Goal: Communication & Community: Participate in discussion

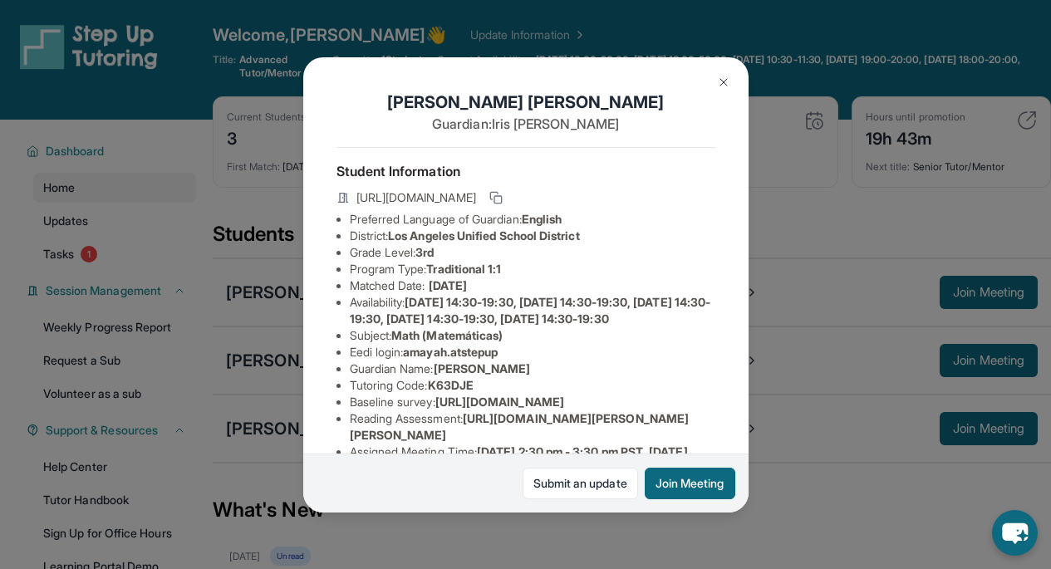
scroll to position [32, 0]
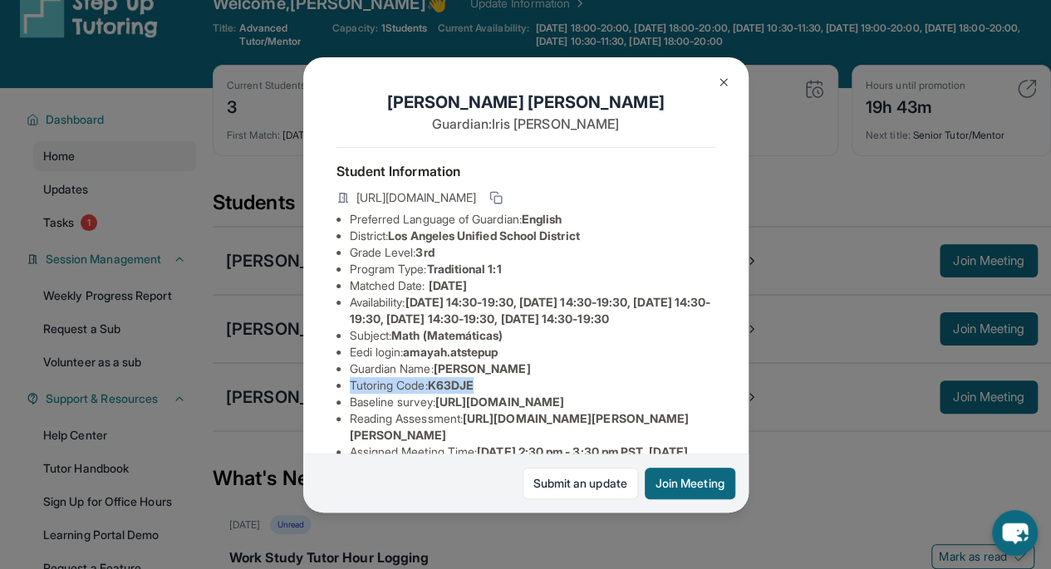
click at [718, 78] on img at bounding box center [723, 82] width 13 height 13
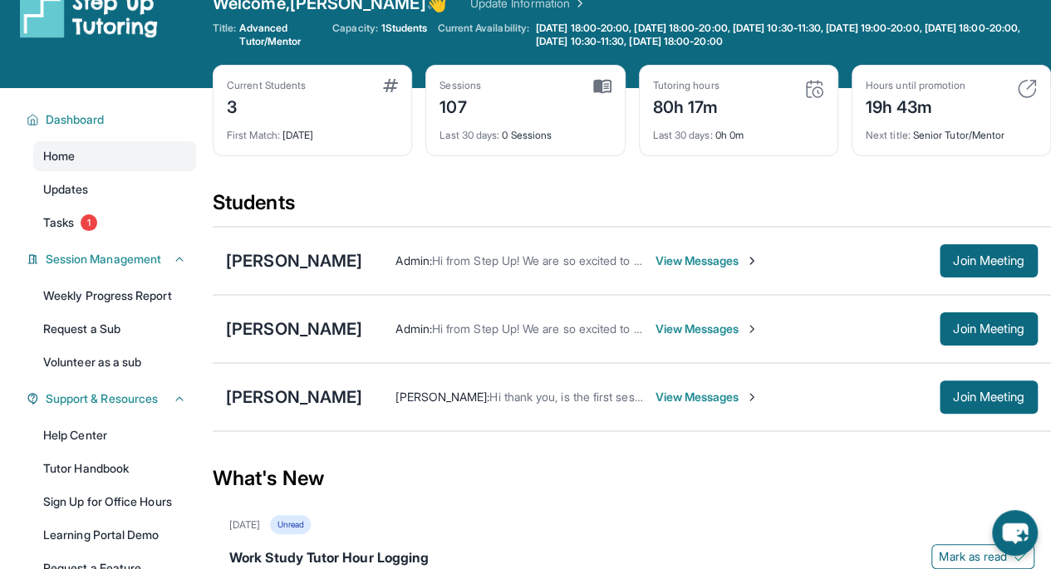
scroll to position [0, 0]
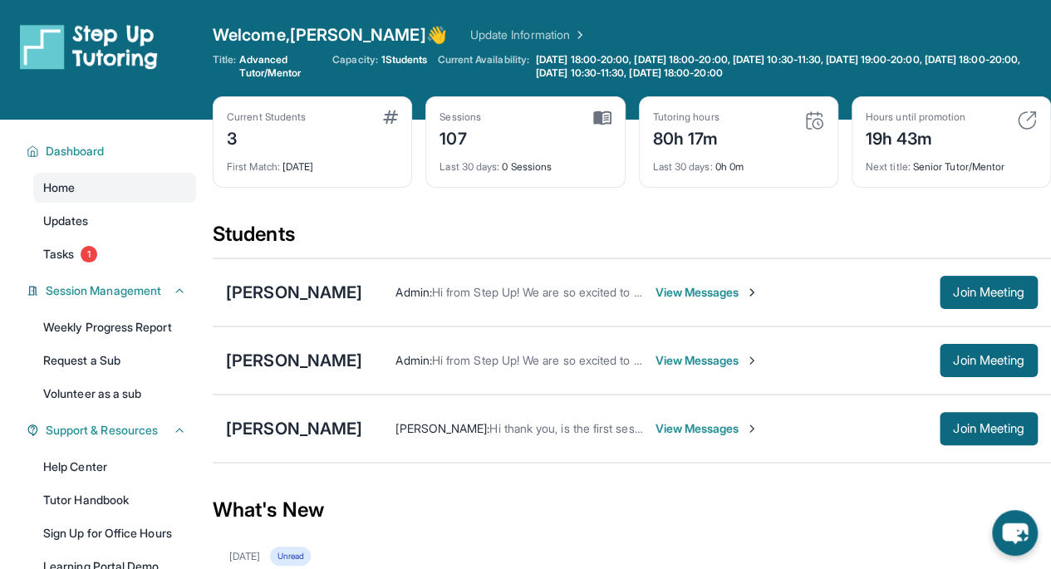
click at [483, 37] on link "Update Information" at bounding box center [528, 35] width 116 height 17
click at [362, 427] on div "[PERSON_NAME]" at bounding box center [294, 428] width 136 height 23
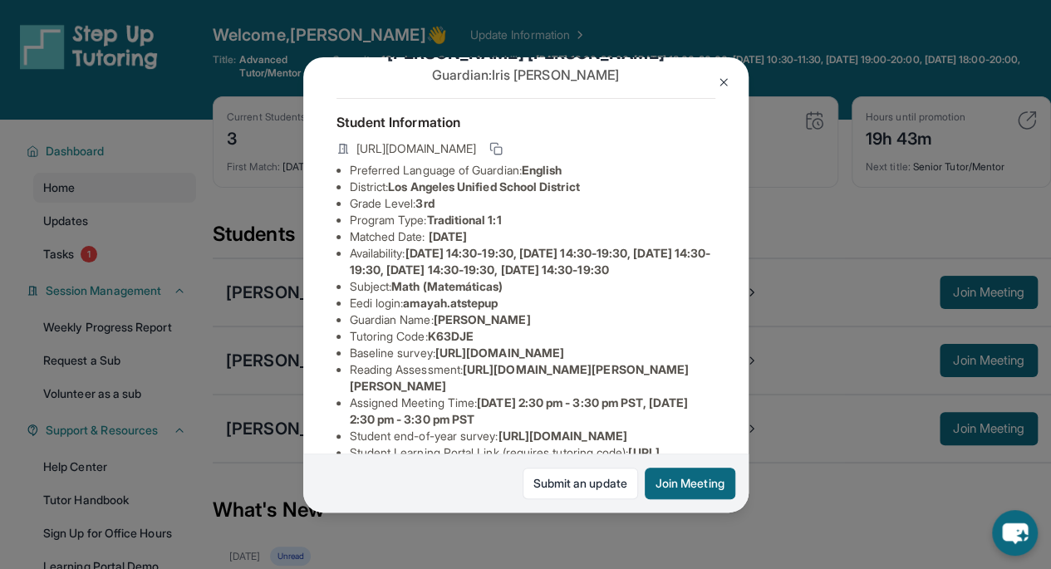
scroll to position [50, 0]
click at [717, 77] on img at bounding box center [723, 82] width 13 height 13
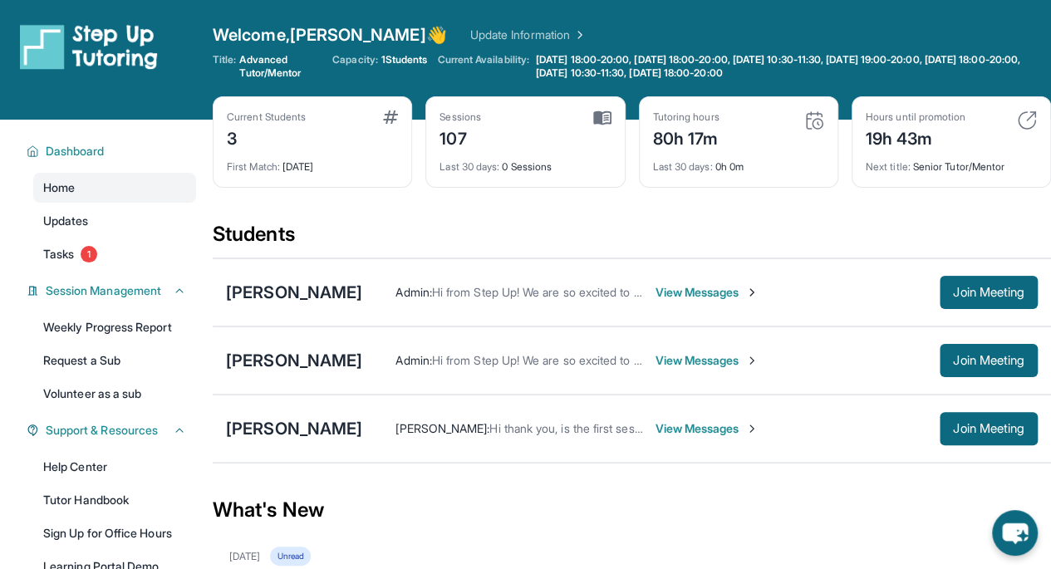
click at [328, 302] on div "[PERSON_NAME]" at bounding box center [294, 292] width 136 height 23
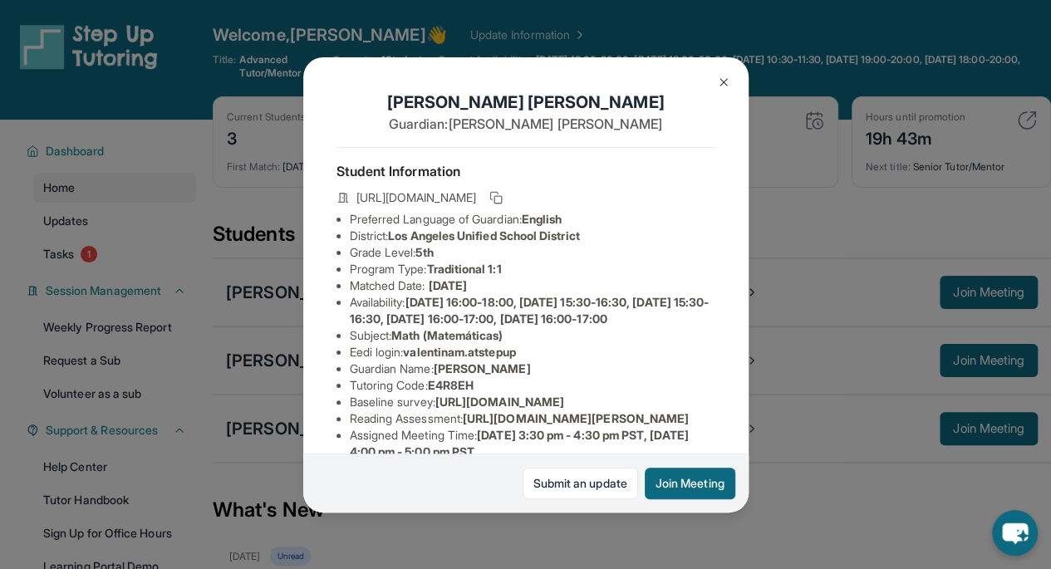
click at [723, 76] on img at bounding box center [723, 82] width 13 height 13
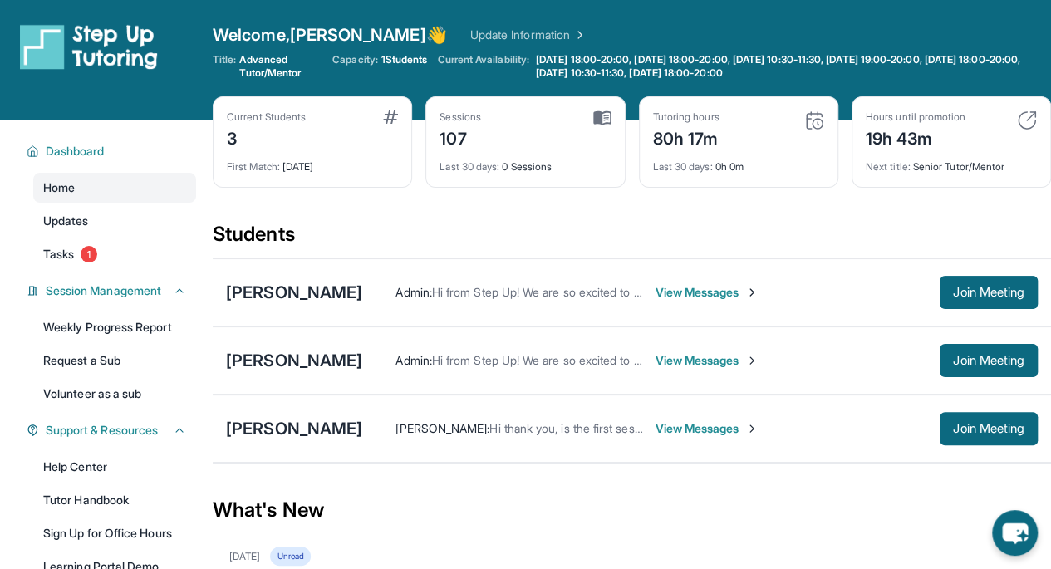
click at [298, 342] on div "[PERSON_NAME] Admin : Hi from Step Up! We are so excited to match you with one …" at bounding box center [632, 360] width 838 height 68
click at [297, 357] on div "[PERSON_NAME]" at bounding box center [294, 360] width 136 height 23
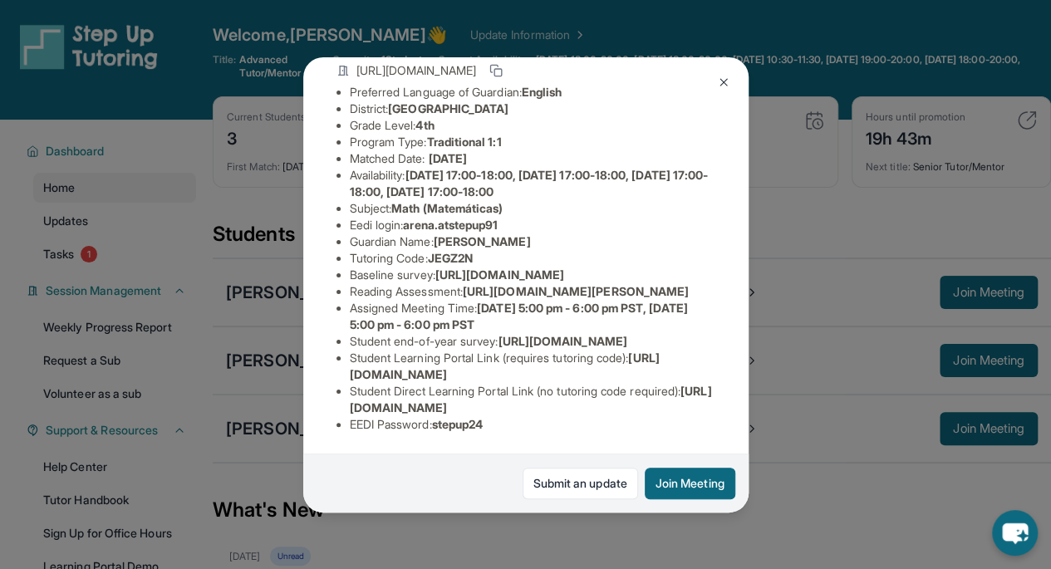
scroll to position [0, 0]
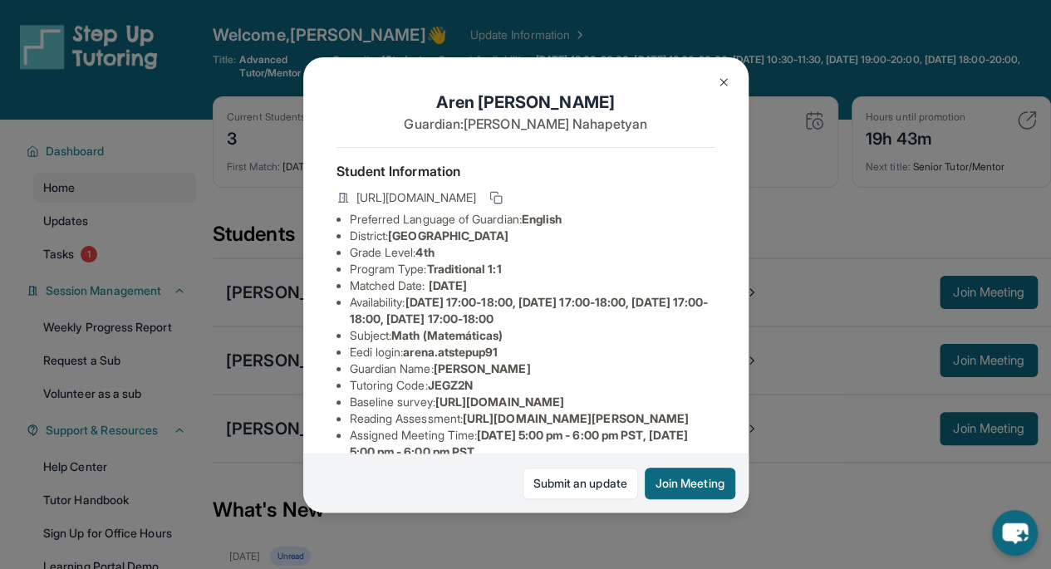
click at [506, 205] on button at bounding box center [496, 198] width 20 height 20
drag, startPoint x: 483, startPoint y: 400, endPoint x: 350, endPoint y: 395, distance: 133.0
click at [350, 394] on li "Tutoring Code : JEGZ2N" at bounding box center [532, 385] width 365 height 17
copy li "Tutoring Code : JEGZ2N"
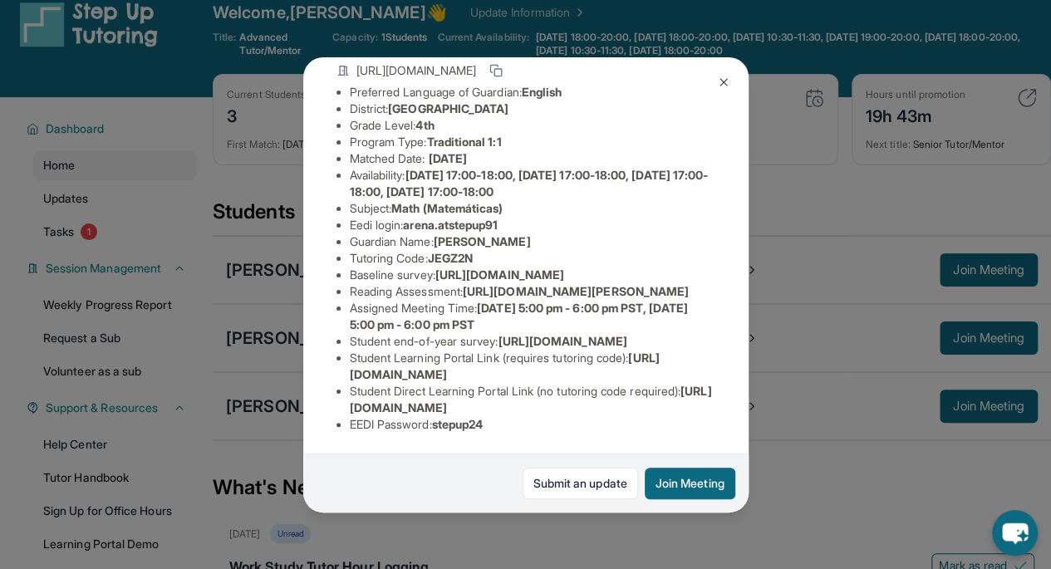
scroll to position [23, 0]
click at [502, 333] on li "Student end-of-year survey : [URL][DOMAIN_NAME]" at bounding box center [532, 341] width 365 height 17
click at [723, 81] on img at bounding box center [723, 82] width 13 height 13
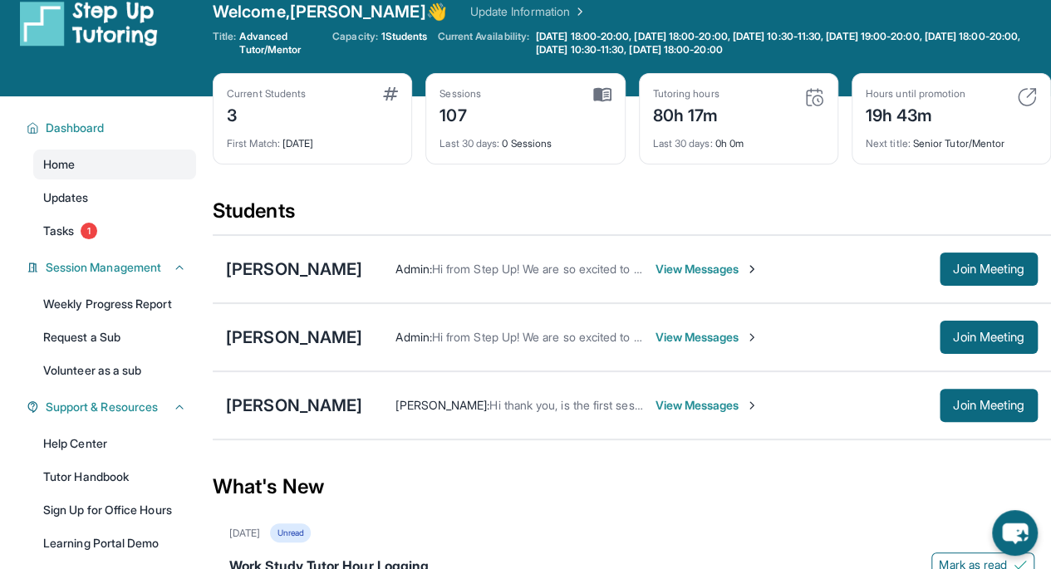
click at [321, 270] on div "[PERSON_NAME]" at bounding box center [294, 268] width 136 height 23
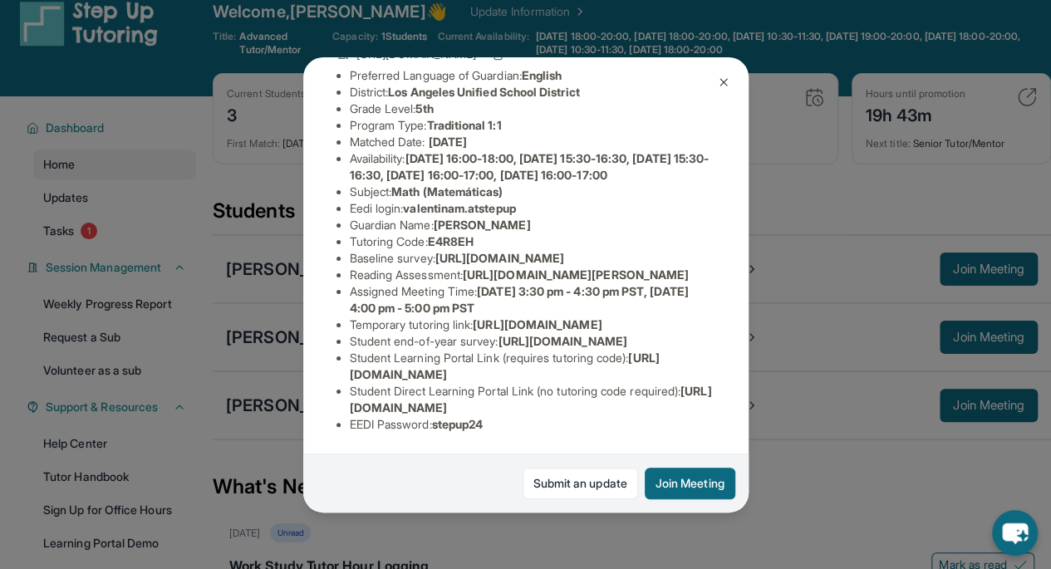
scroll to position [369, 0]
click at [590, 488] on link "Submit an update" at bounding box center [579, 484] width 115 height 32
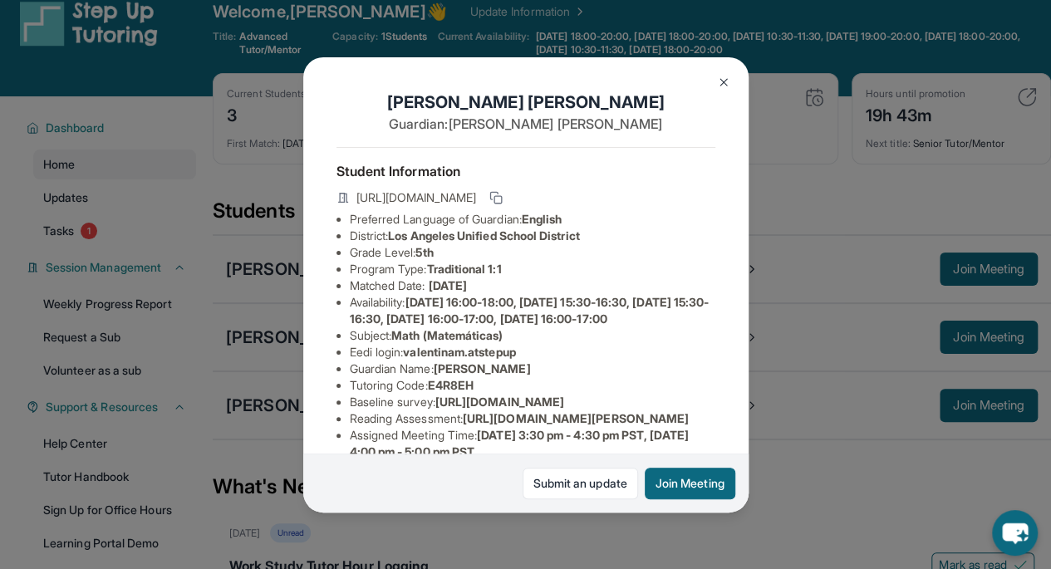
click at [725, 83] on img at bounding box center [723, 82] width 13 height 13
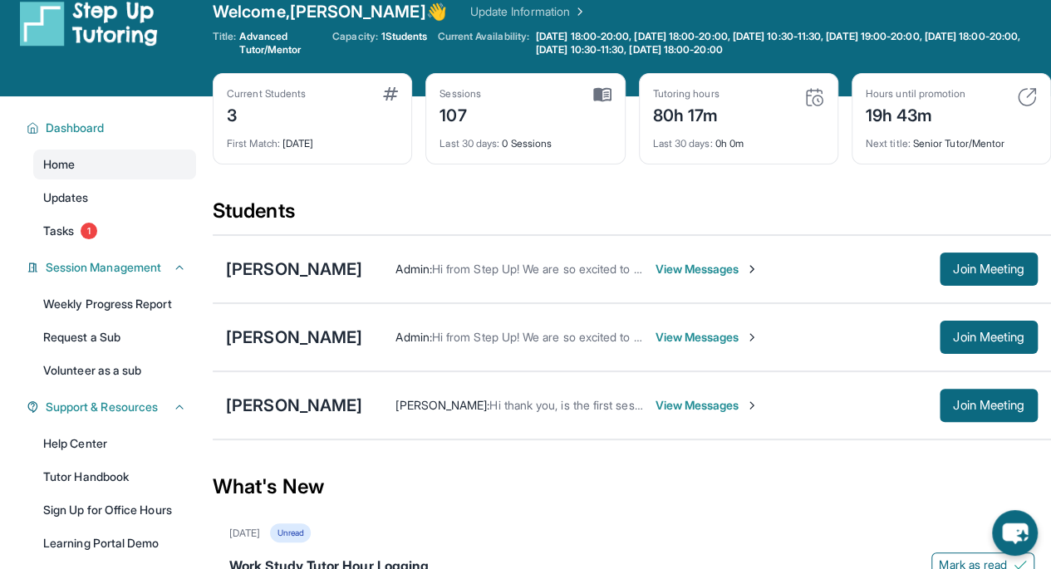
click at [71, 228] on span "Tasks" at bounding box center [58, 231] width 31 height 17
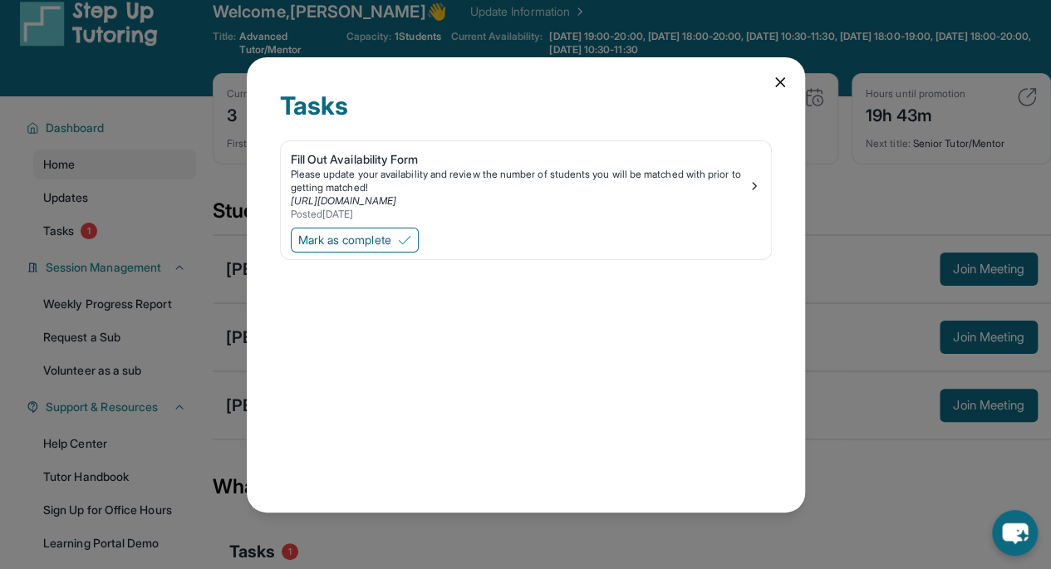
click at [752, 184] on img at bounding box center [754, 185] width 13 height 13
click at [786, 81] on icon at bounding box center [780, 82] width 17 height 17
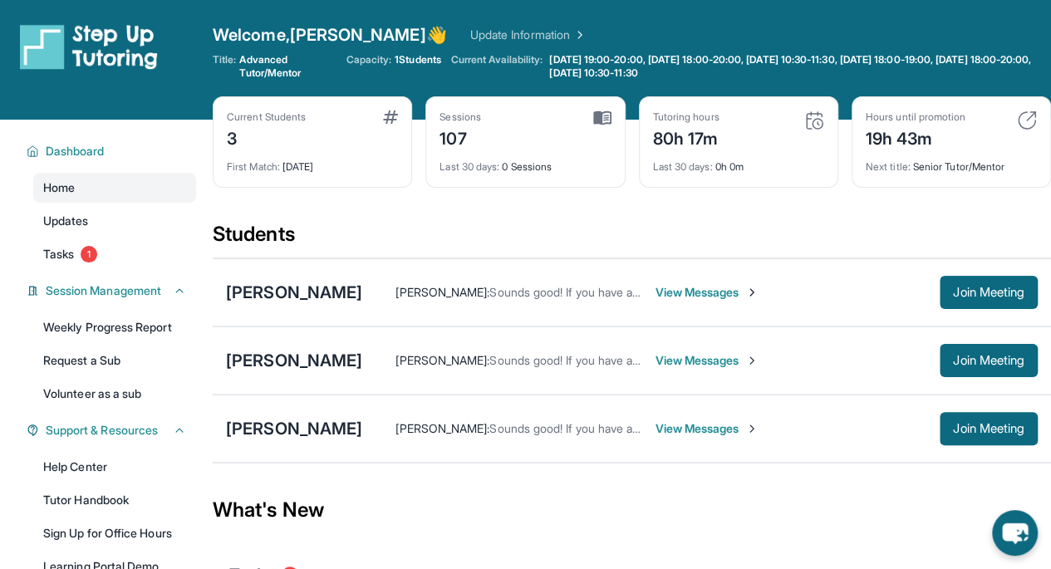
click at [595, 58] on span "[DATE] 19:00-20:00, [DATE] 18:00-20:00, [DATE] 10:30-11:30, [DATE] 18:00-19:00,…" at bounding box center [798, 66] width 498 height 27
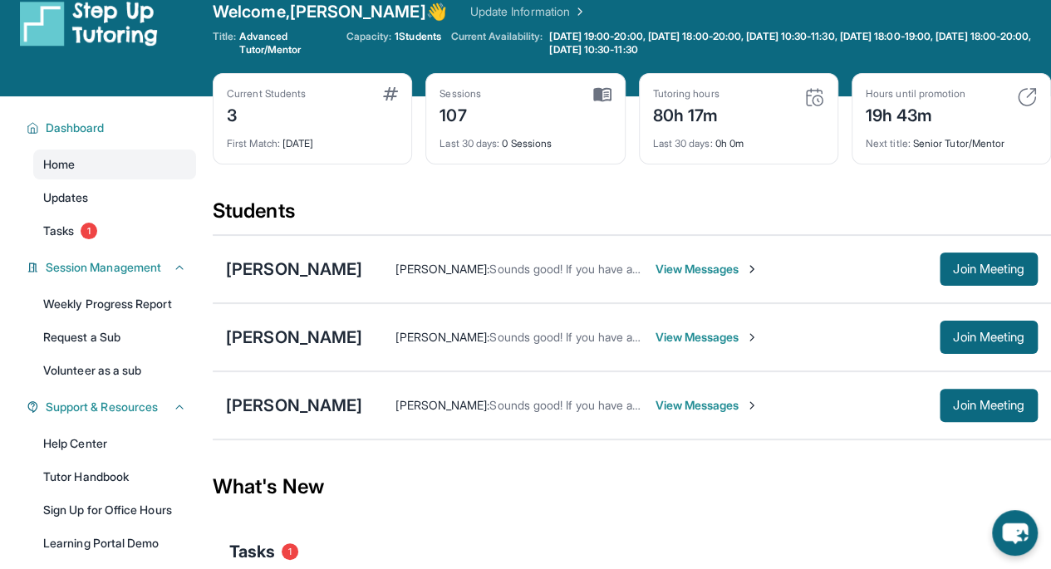
click at [57, 233] on span "Tasks" at bounding box center [58, 231] width 31 height 17
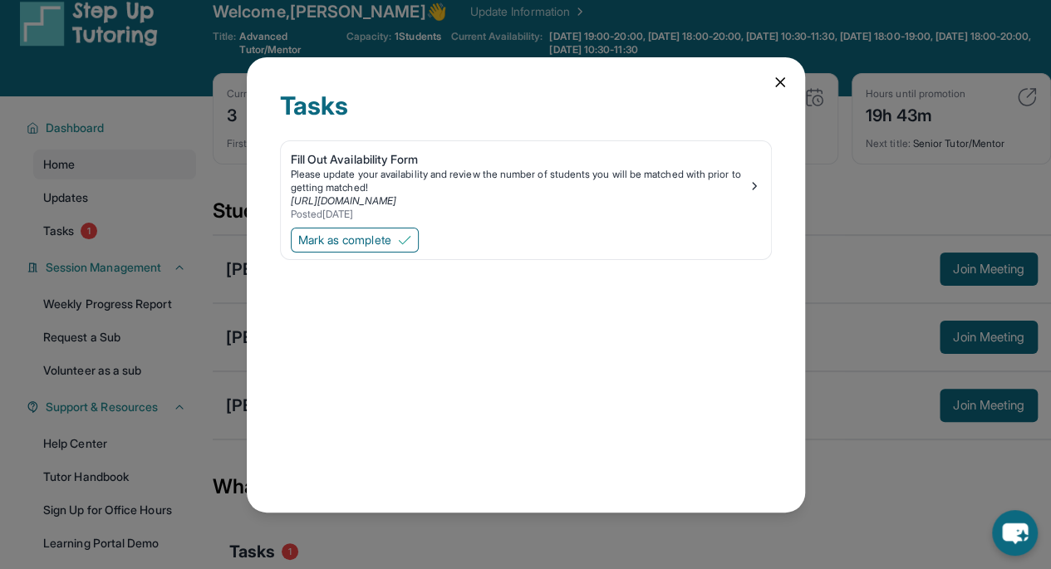
click at [784, 76] on icon at bounding box center [780, 82] width 17 height 17
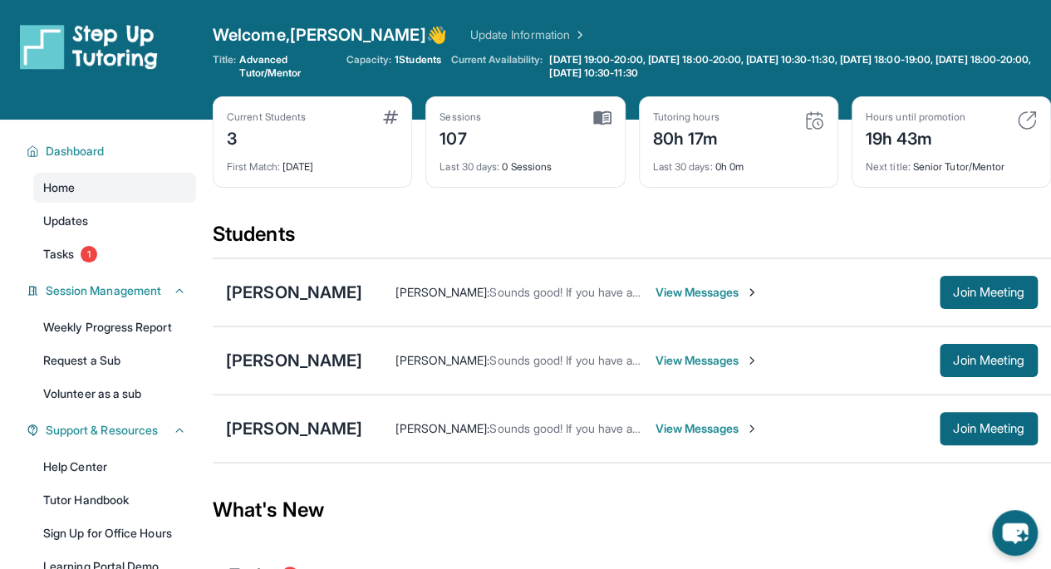
scroll to position [199, 0]
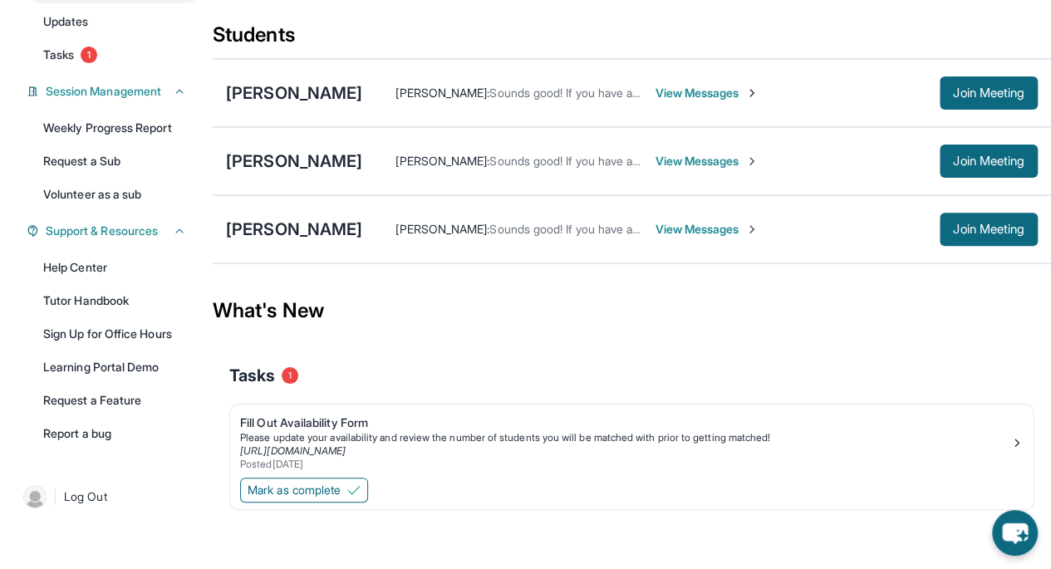
click at [126, 166] on link "Request a Sub" at bounding box center [114, 161] width 163 height 30
click at [114, 200] on link "Volunteer as a sub" at bounding box center [114, 194] width 163 height 30
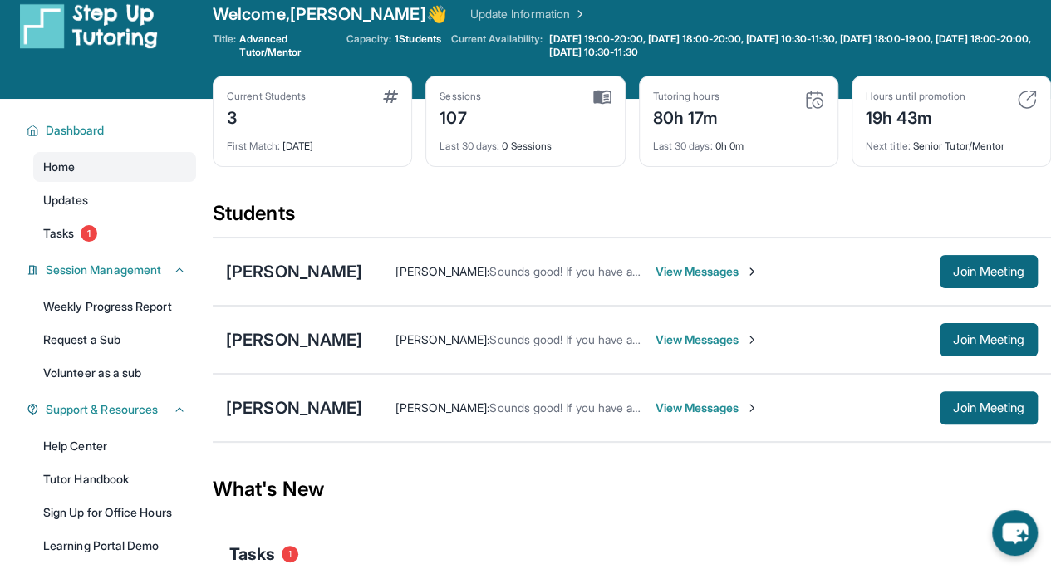
scroll to position [0, 0]
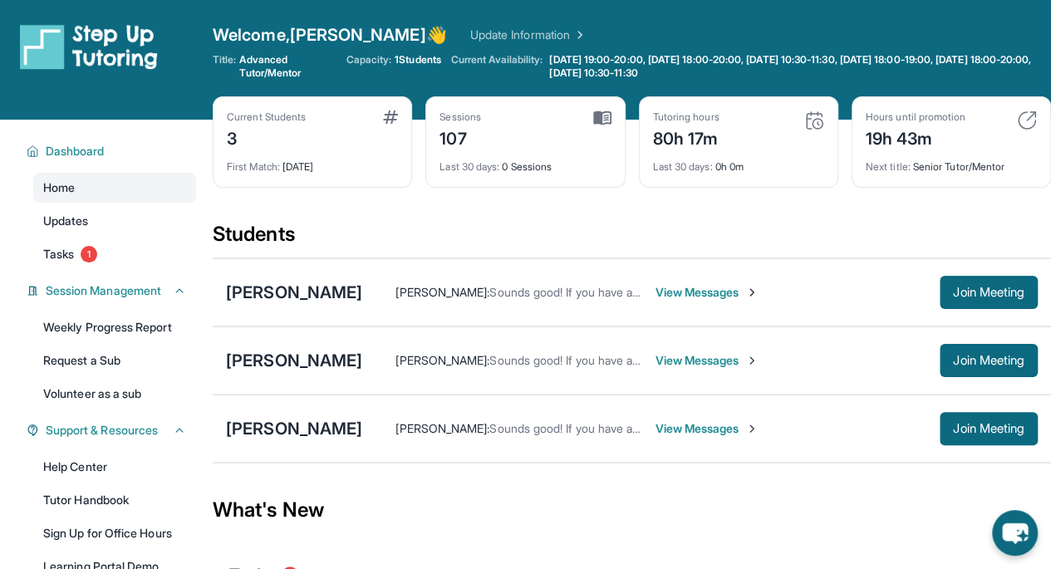
click at [87, 253] on span "1" at bounding box center [89, 254] width 17 height 17
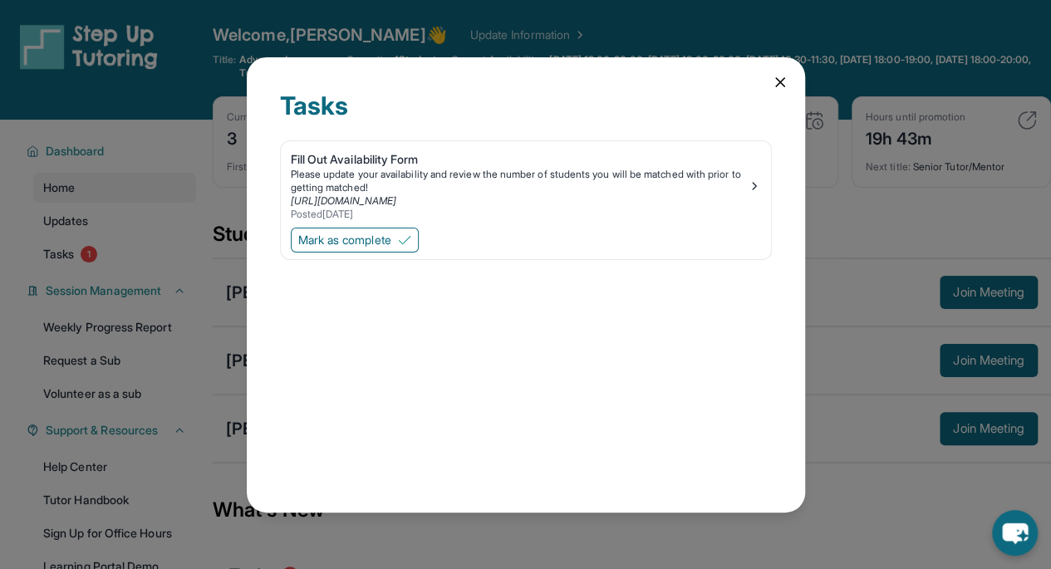
click at [788, 89] on div "Tasks Fill Out Availability Form Please update your availability and review the…" at bounding box center [526, 284] width 558 height 455
click at [776, 86] on icon at bounding box center [780, 82] width 8 height 8
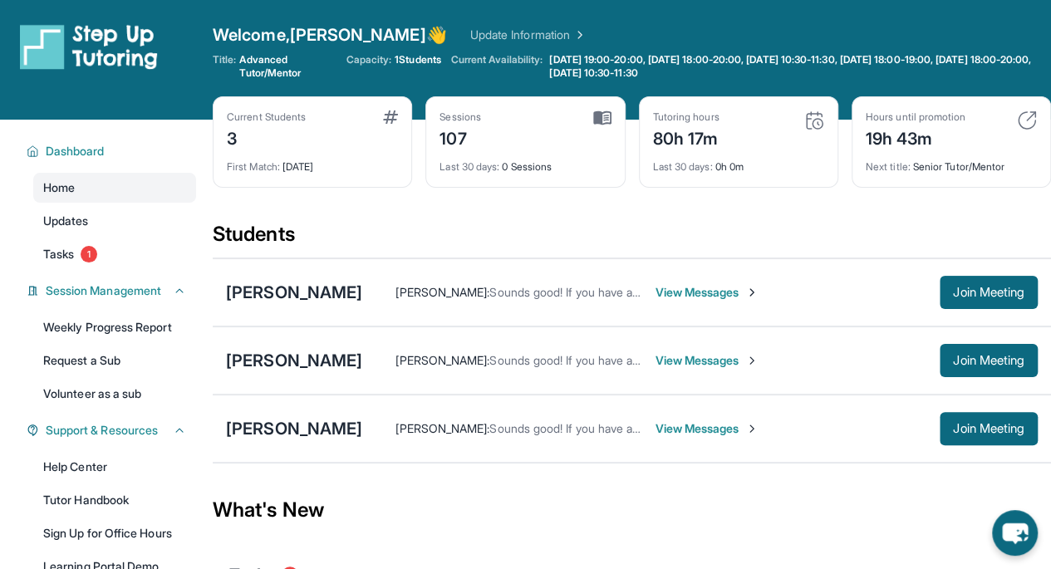
click at [470, 32] on link "Update Information" at bounding box center [528, 35] width 116 height 17
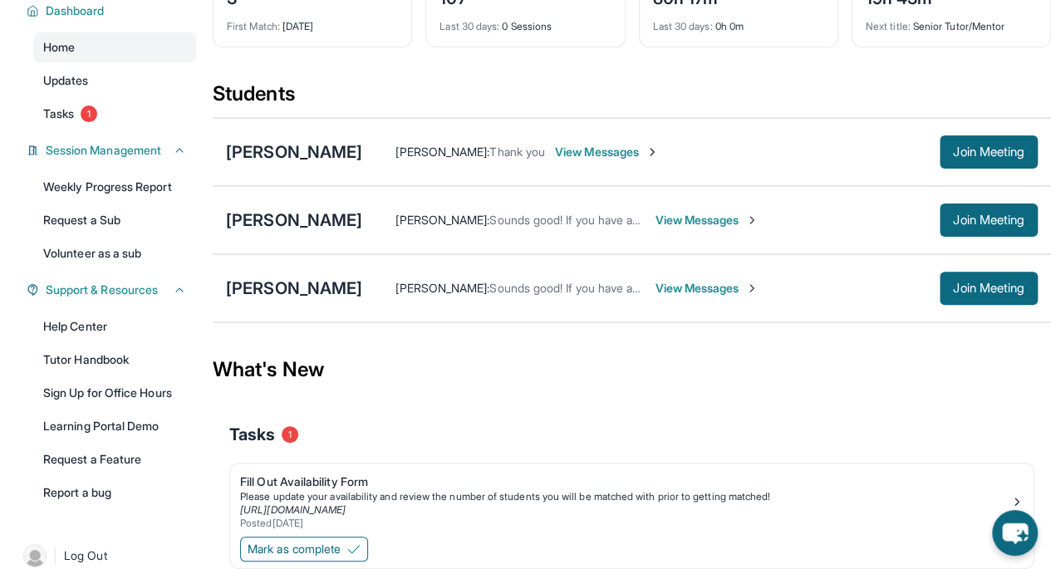
scroll to position [199, 0]
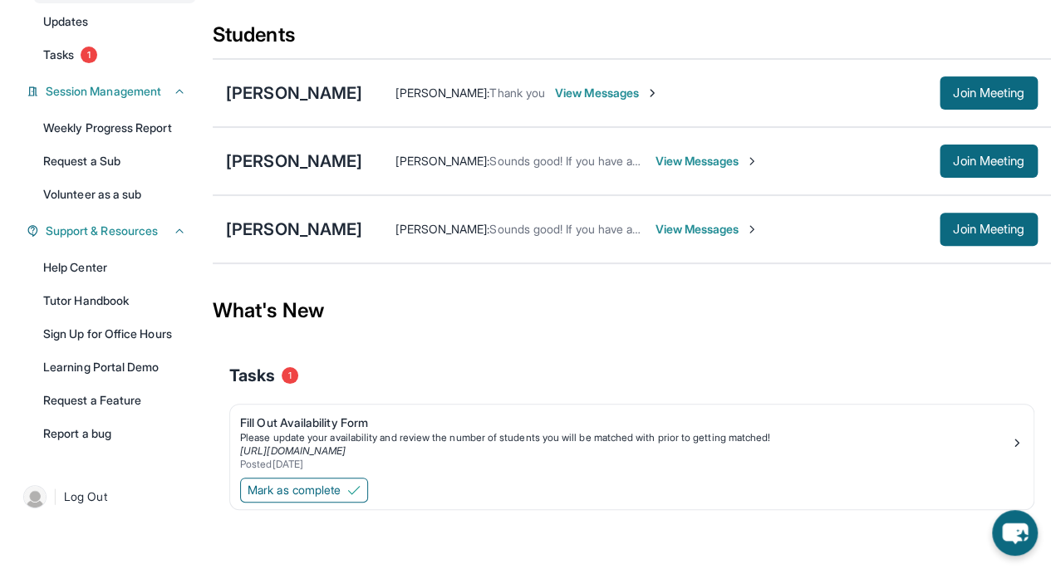
click at [154, 267] on link "Help Center" at bounding box center [114, 268] width 163 height 30
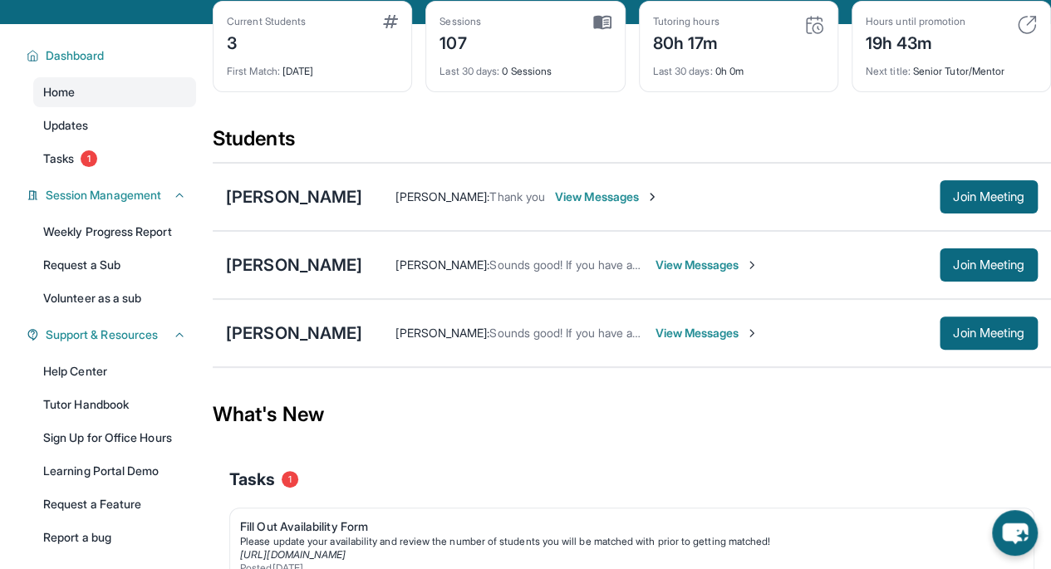
scroll to position [86, 0]
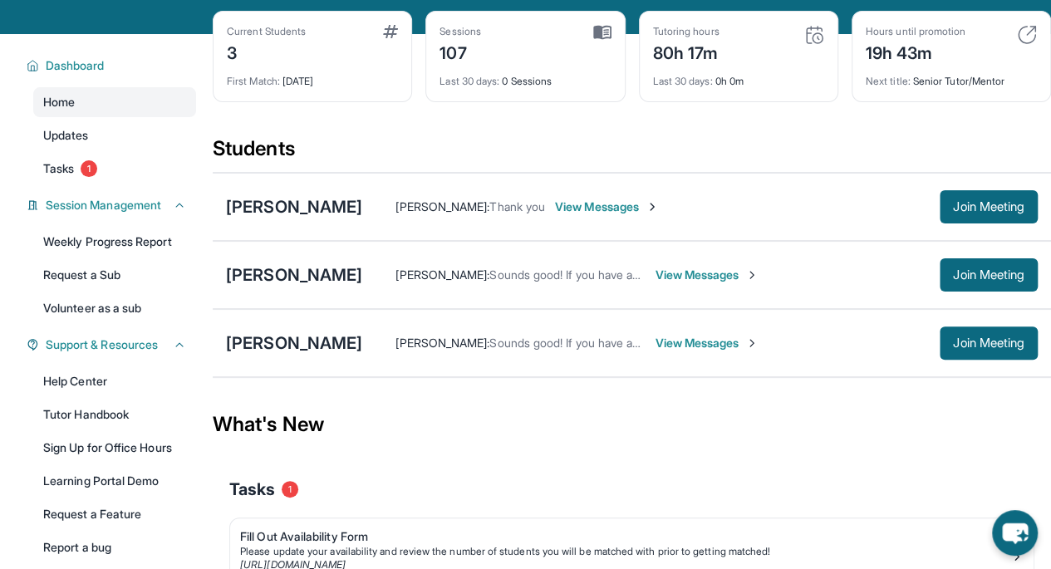
click at [120, 132] on link "Updates" at bounding box center [114, 135] width 163 height 30
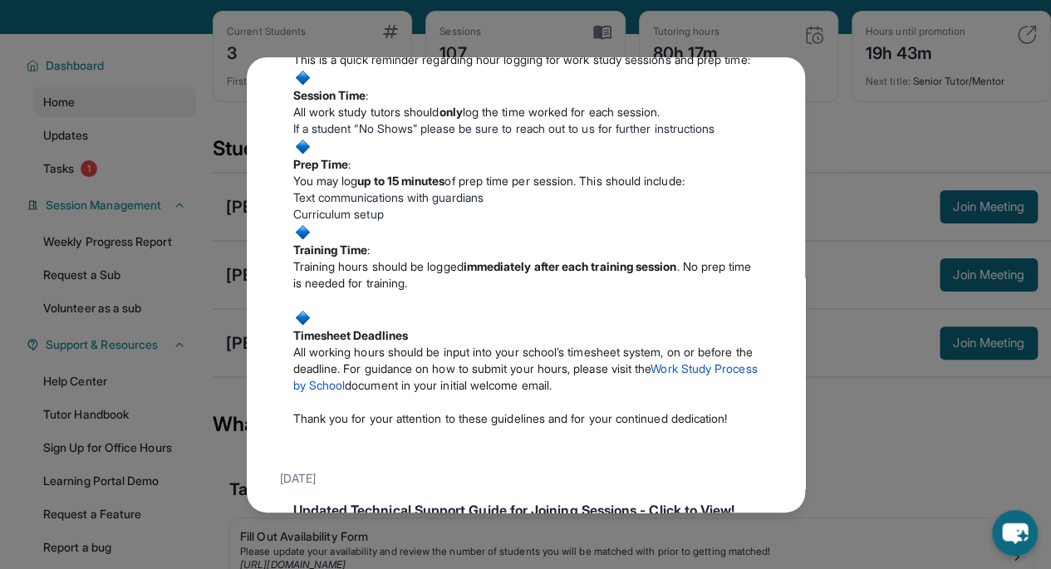
scroll to position [0, 0]
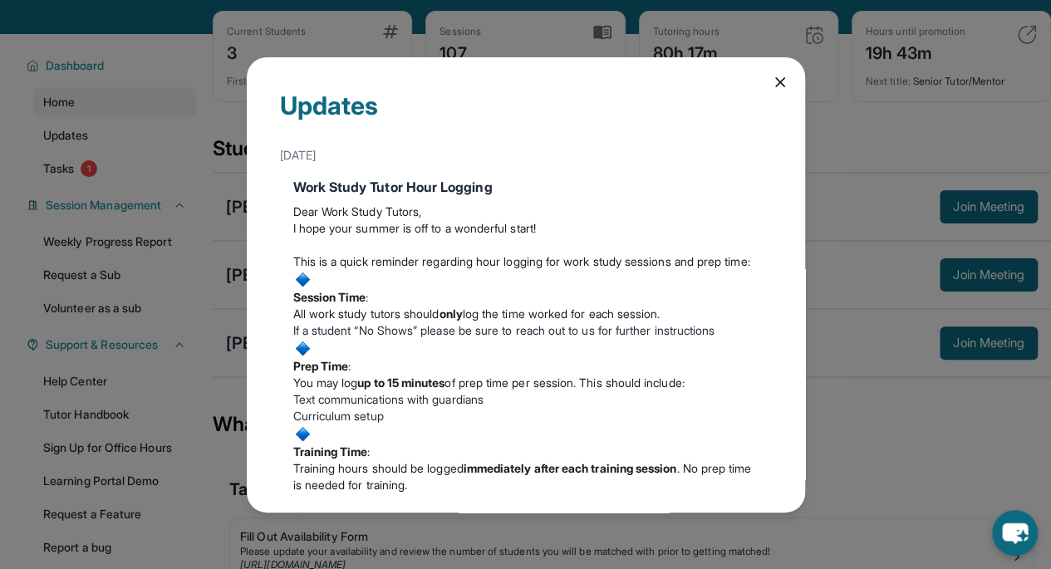
click at [764, 92] on div "Updates [DATE] Work Study Tutor Hour Logging Dear Work Study Tutors, I hope you…" at bounding box center [526, 284] width 558 height 455
click at [772, 85] on icon at bounding box center [780, 82] width 17 height 17
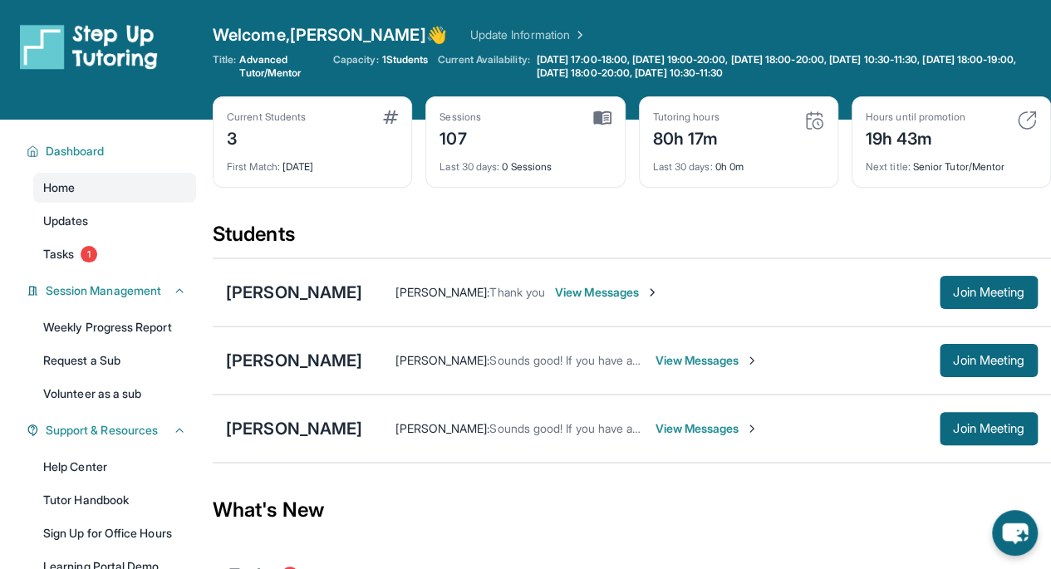
click at [947, 367] on button "Join Meeting" at bounding box center [988, 360] width 98 height 33
click at [284, 351] on div "[PERSON_NAME]" at bounding box center [294, 360] width 136 height 23
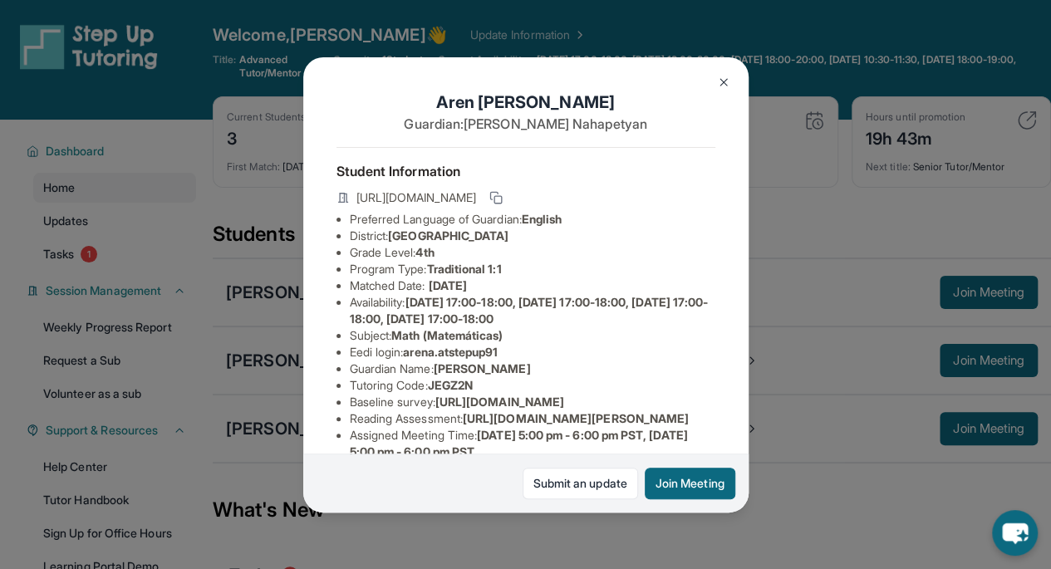
click at [722, 82] on img at bounding box center [723, 82] width 13 height 13
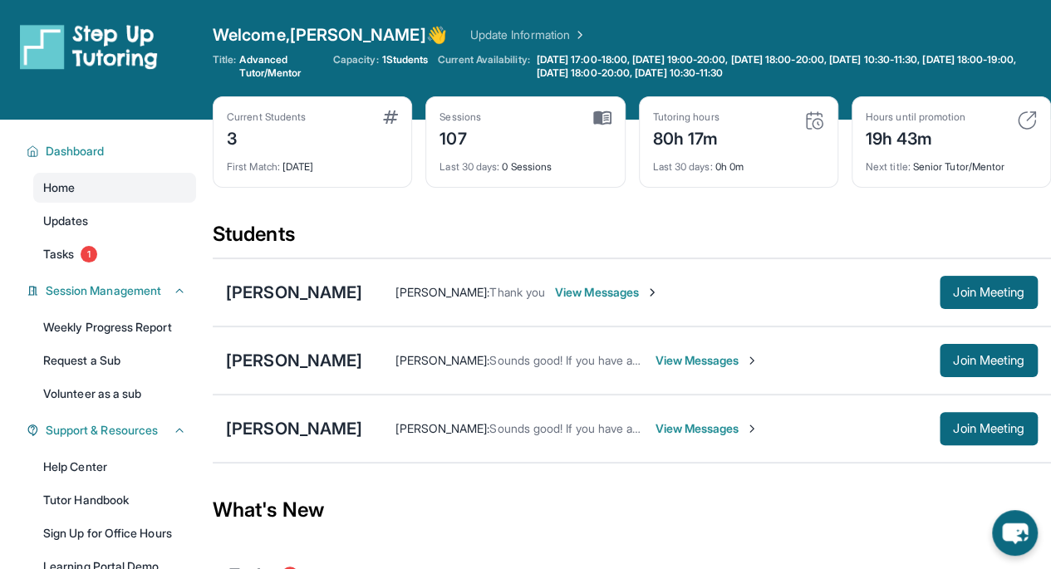
click at [974, 432] on span "Join Meeting" at bounding box center [988, 429] width 71 height 10
click at [349, 429] on div "[PERSON_NAME]" at bounding box center [294, 428] width 136 height 23
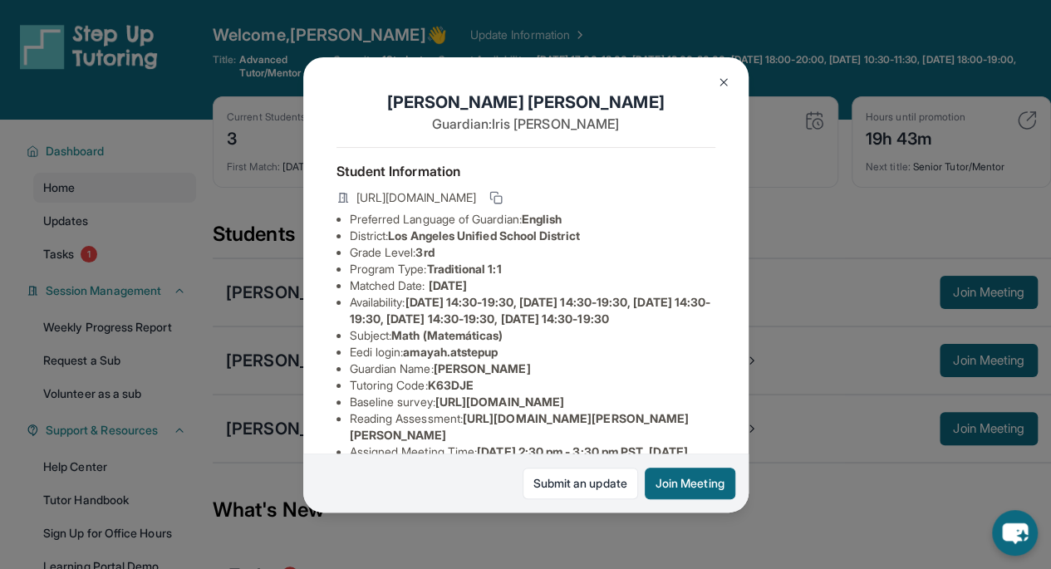
click at [723, 77] on img at bounding box center [723, 82] width 13 height 13
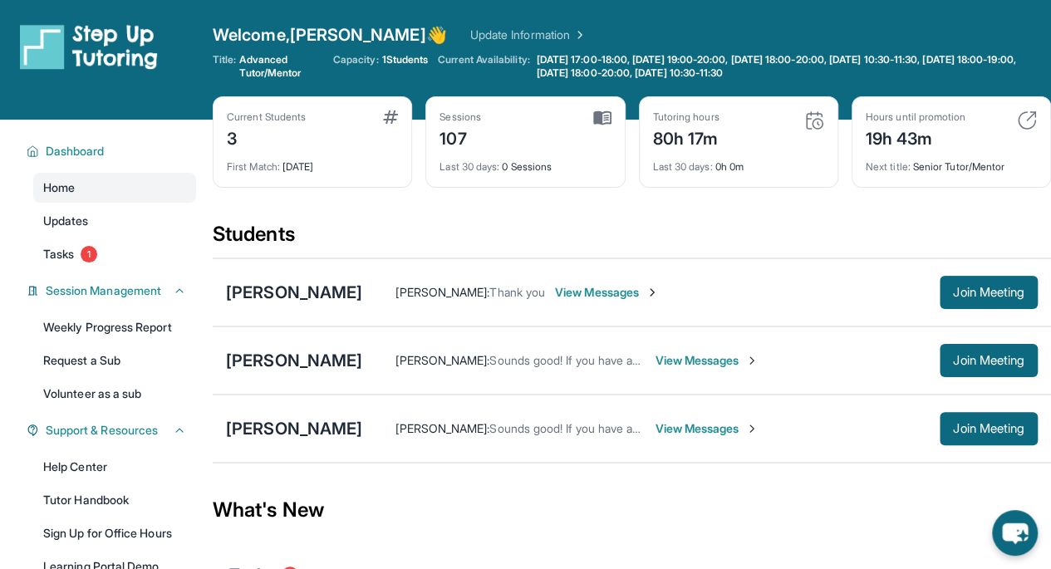
click at [292, 295] on div "[PERSON_NAME]" at bounding box center [294, 292] width 136 height 23
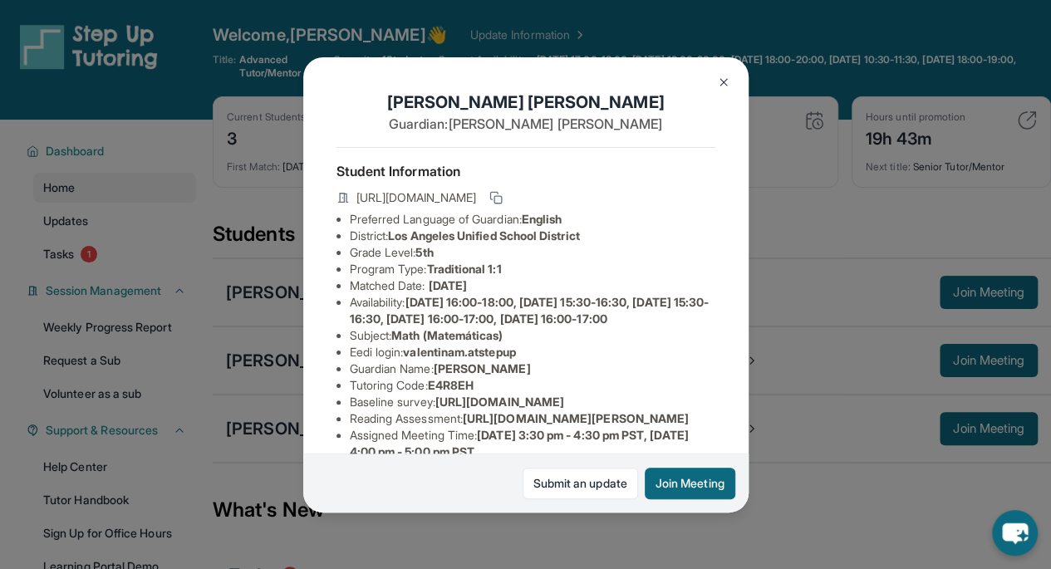
click at [676, 480] on button "Join Meeting" at bounding box center [690, 484] width 91 height 32
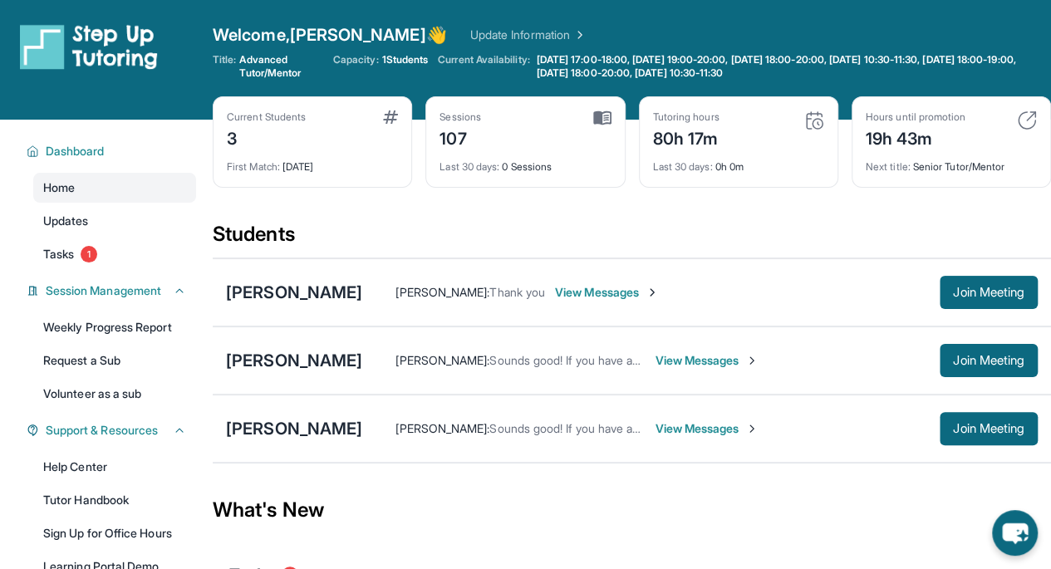
click at [314, 290] on div "[PERSON_NAME]" at bounding box center [294, 292] width 136 height 23
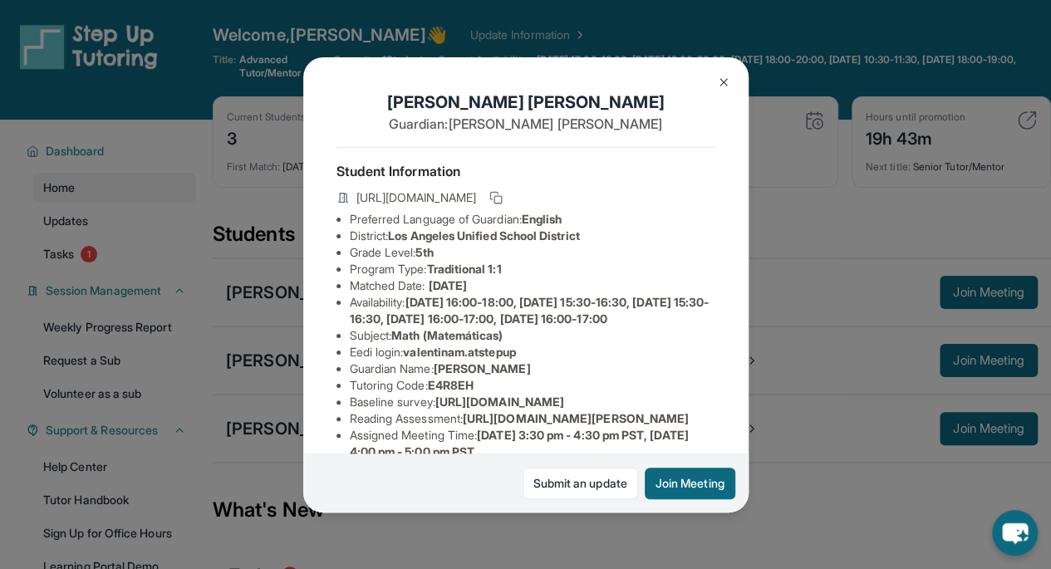
click at [722, 87] on img at bounding box center [723, 82] width 13 height 13
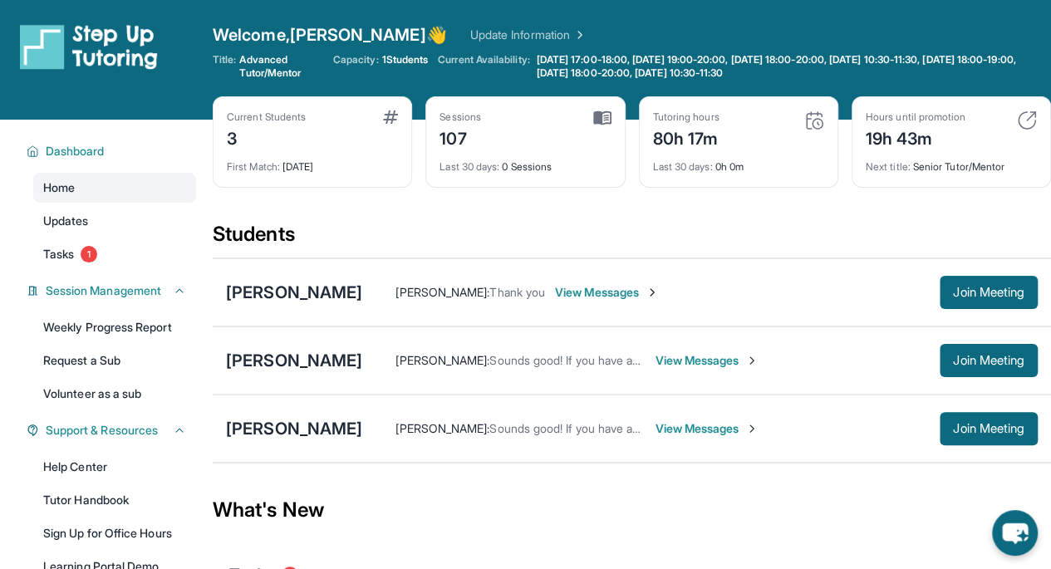
click at [287, 364] on div "[PERSON_NAME]" at bounding box center [294, 360] width 136 height 23
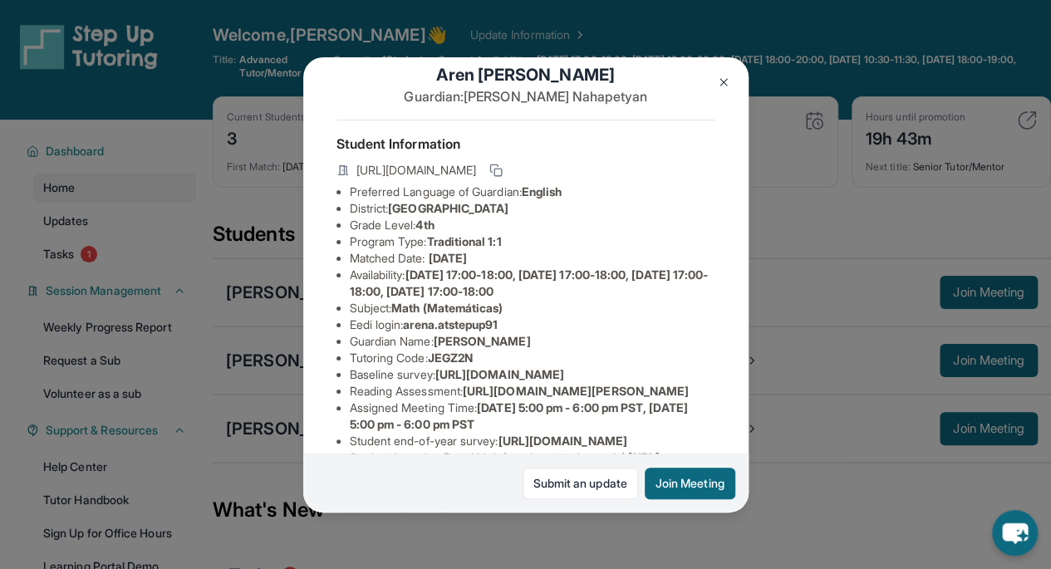
scroll to position [28, 0]
click at [724, 84] on img at bounding box center [723, 82] width 13 height 13
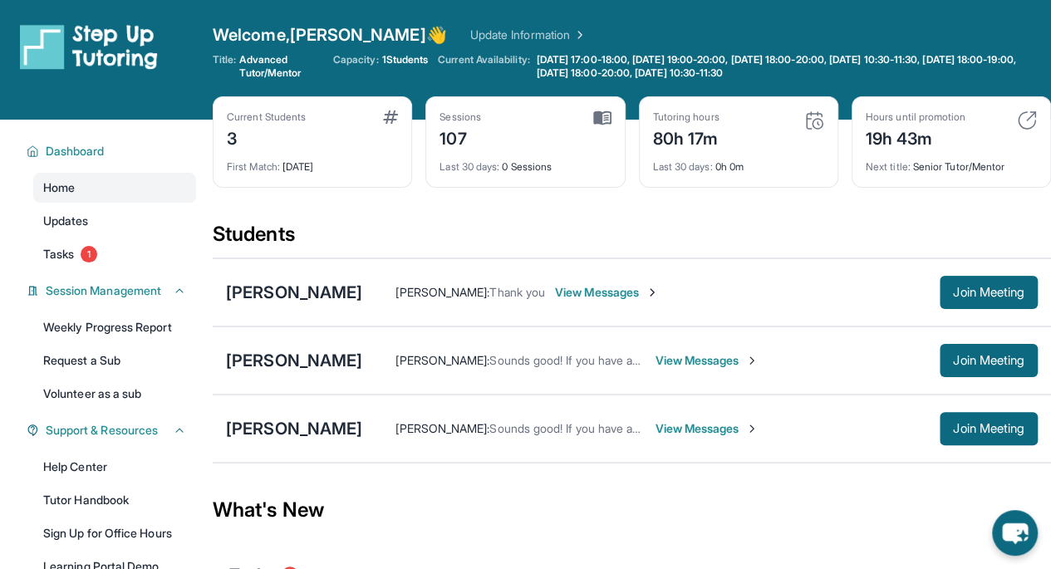
click at [307, 428] on div "[PERSON_NAME]" at bounding box center [294, 428] width 136 height 23
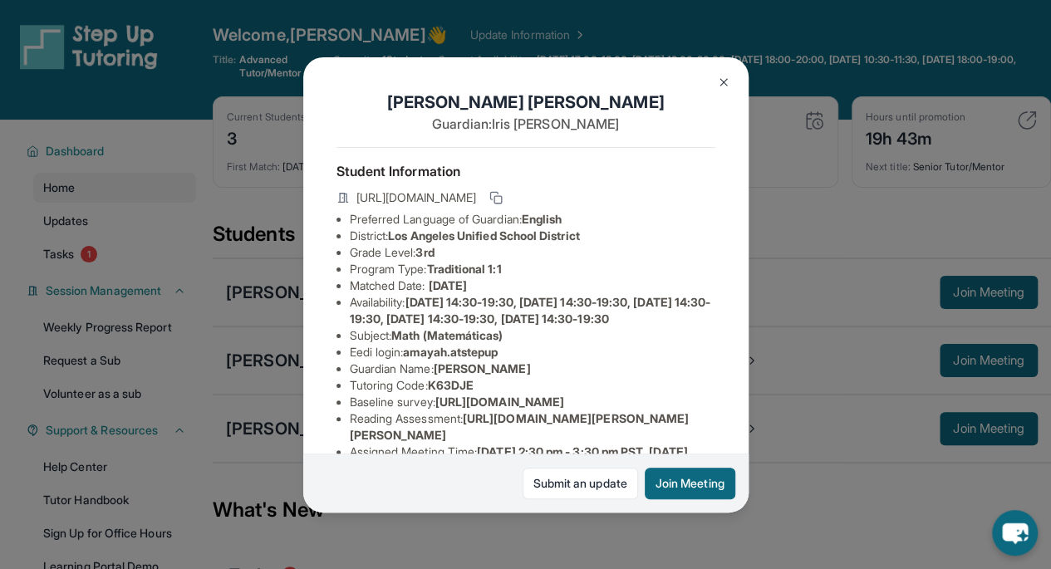
click at [728, 76] on img at bounding box center [723, 82] width 13 height 13
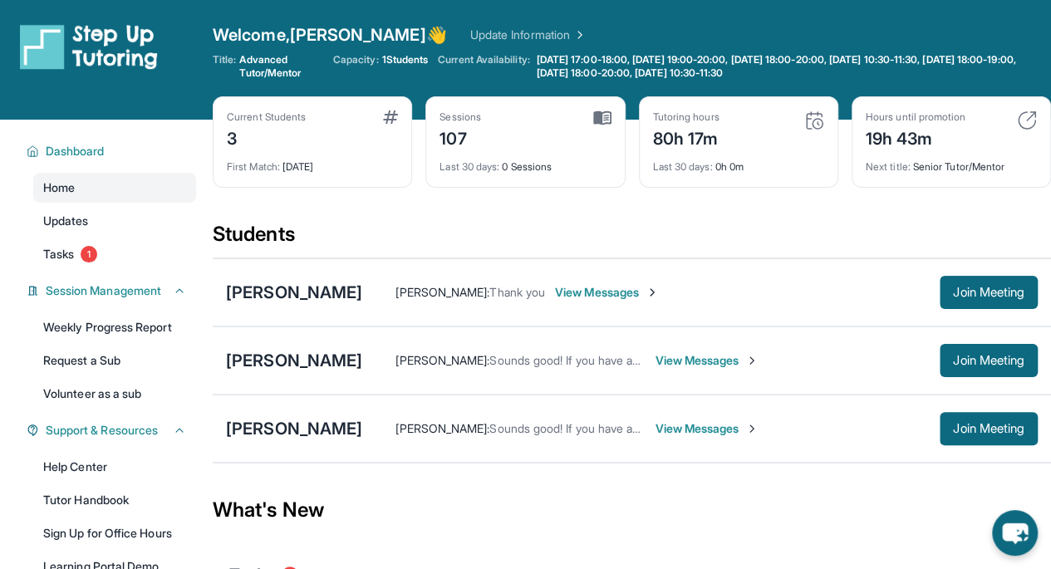
click at [334, 295] on div "[PERSON_NAME]" at bounding box center [294, 292] width 136 height 23
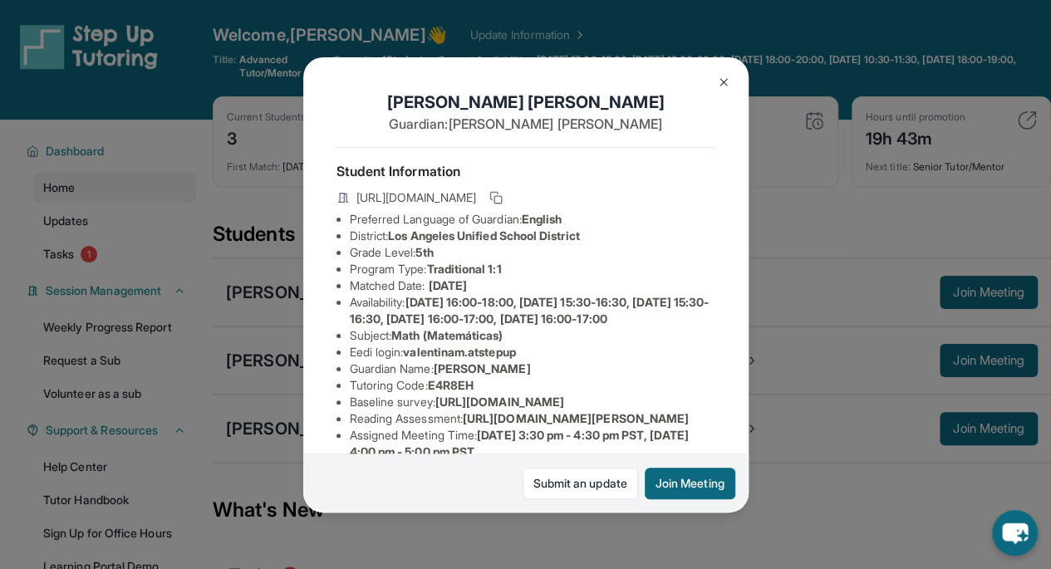
click at [723, 86] on img at bounding box center [723, 82] width 13 height 13
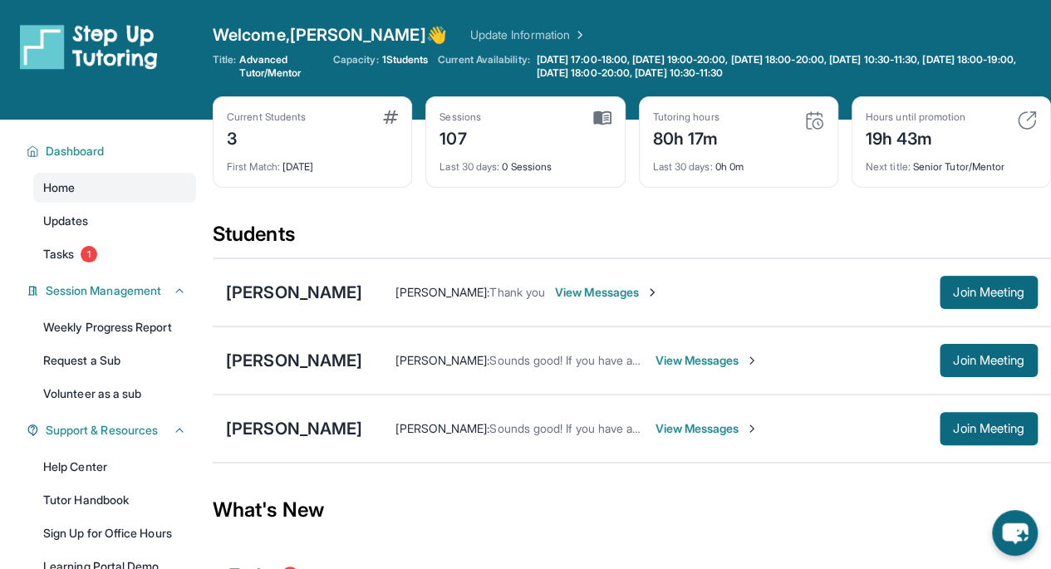
click at [261, 439] on div "Amaya Hernandez Dinh Ho : Sounds good! If you have any questions, please let me…" at bounding box center [632, 429] width 838 height 68
click at [263, 429] on div "[PERSON_NAME]" at bounding box center [294, 428] width 136 height 23
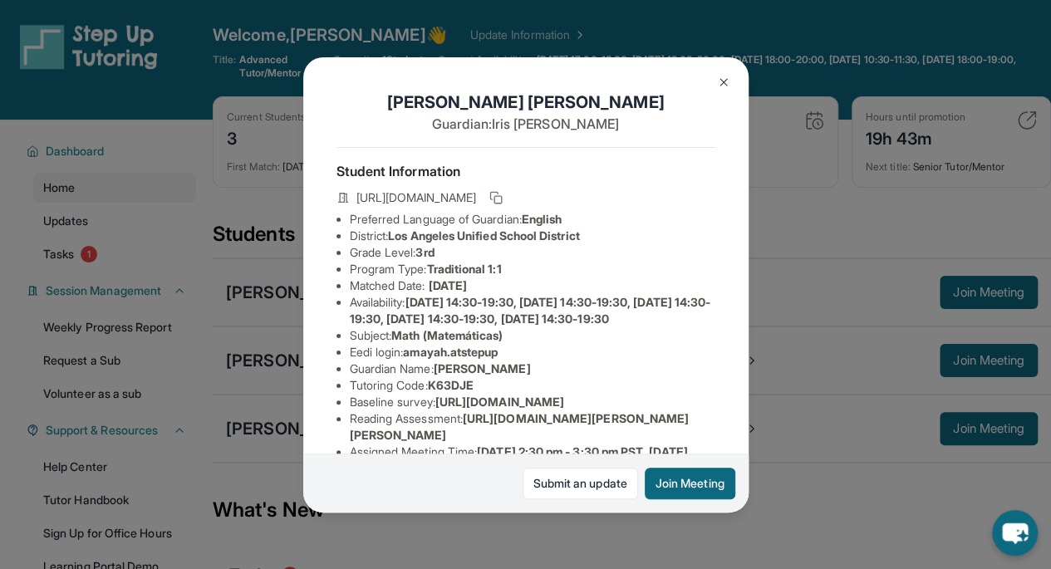
click at [726, 83] on img at bounding box center [723, 82] width 13 height 13
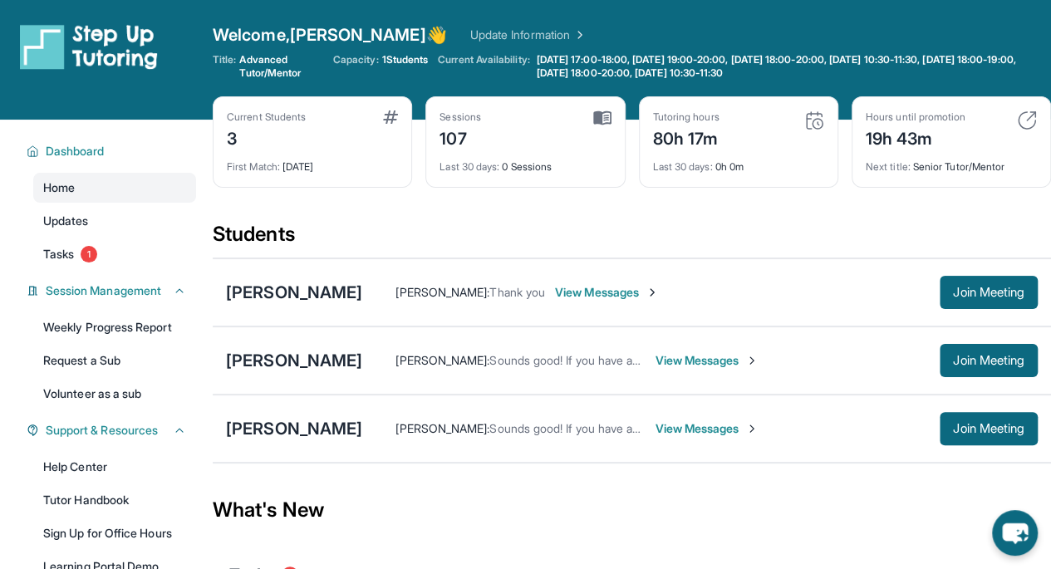
click at [287, 356] on div "[PERSON_NAME]" at bounding box center [294, 360] width 136 height 23
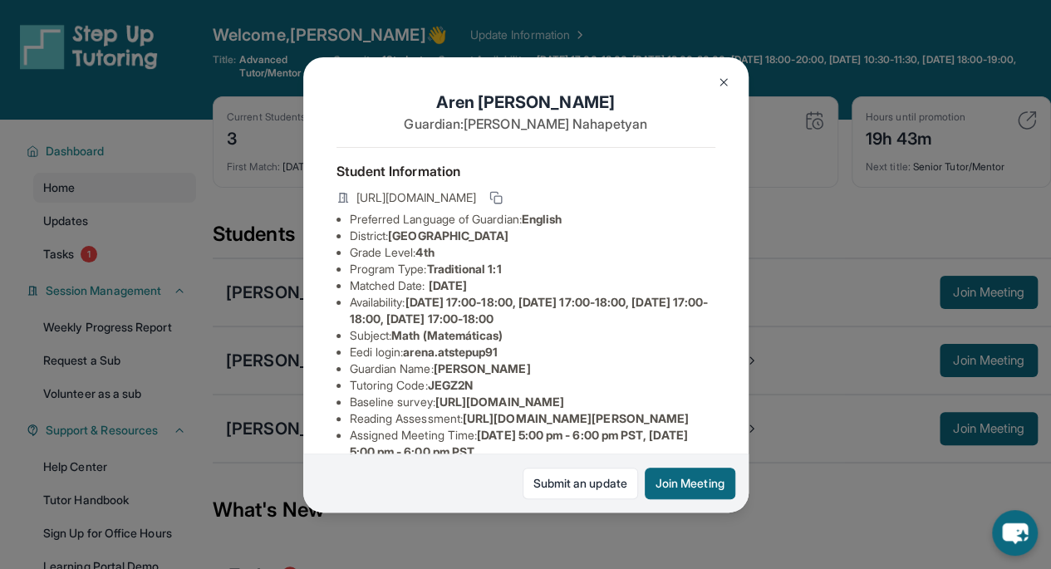
click at [720, 83] on img at bounding box center [723, 82] width 13 height 13
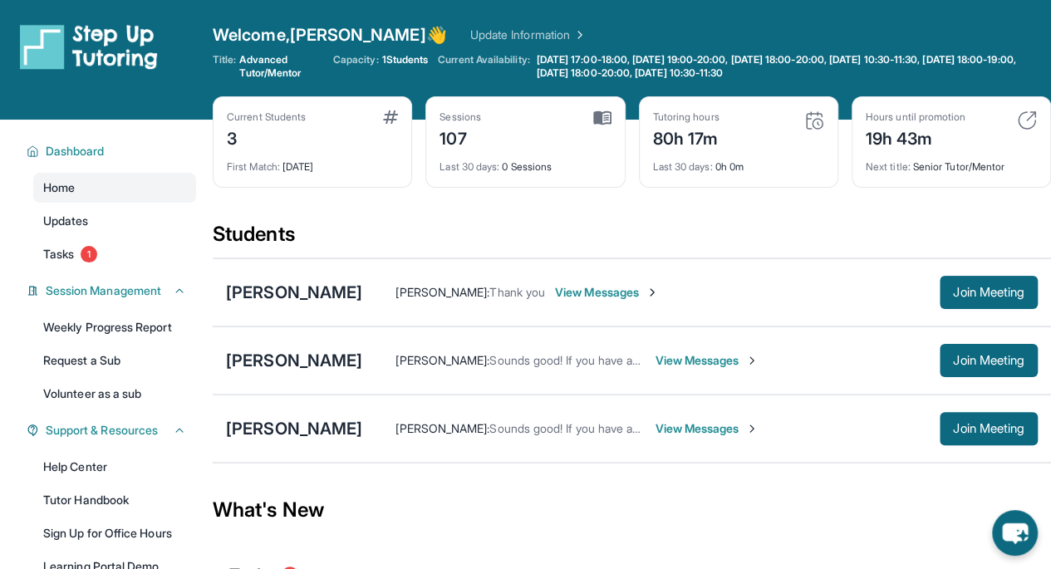
click at [321, 293] on div "[PERSON_NAME]" at bounding box center [294, 292] width 136 height 23
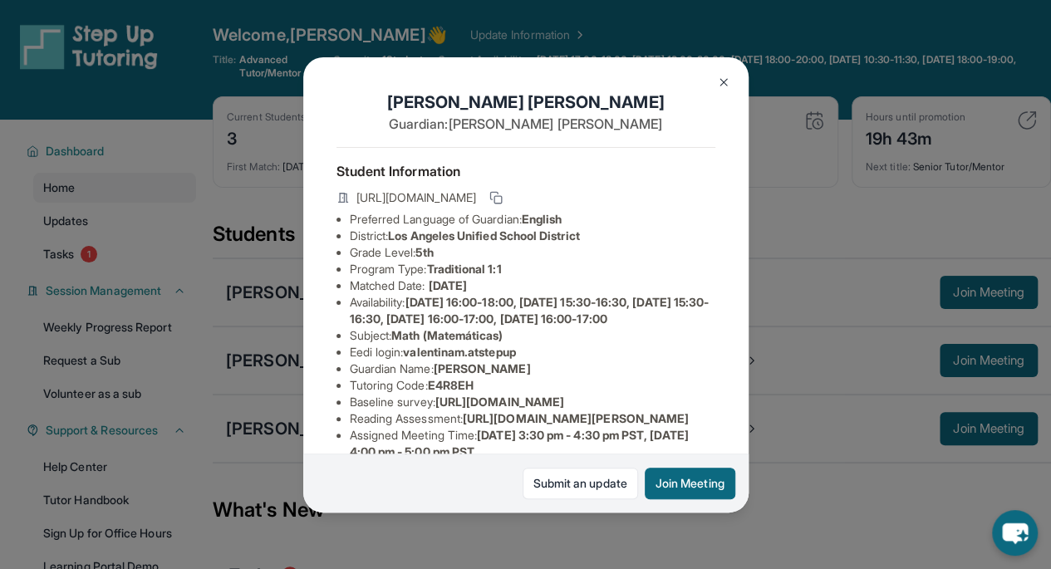
click at [722, 78] on img at bounding box center [723, 82] width 13 height 13
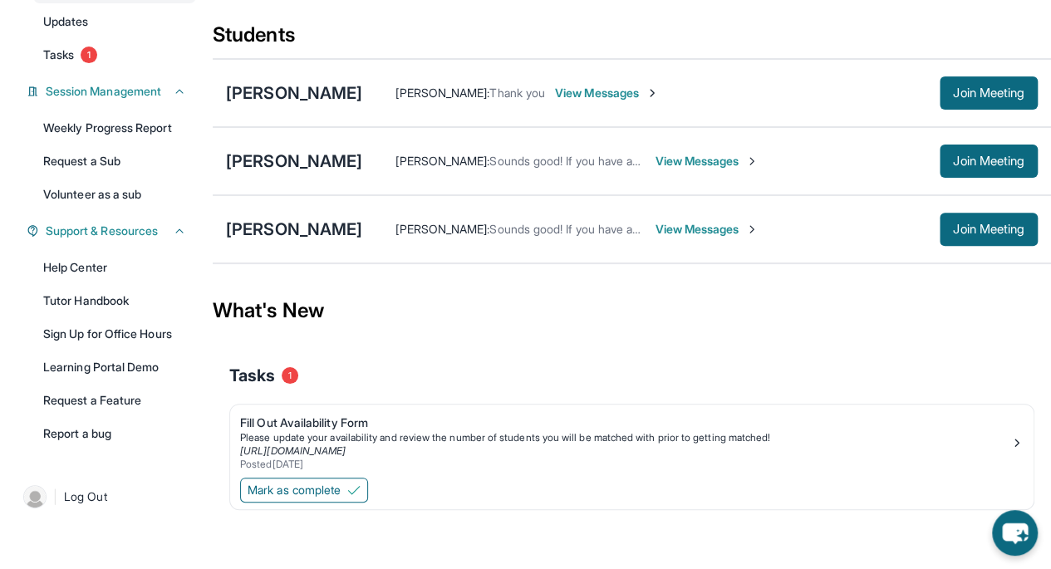
scroll to position [0, 0]
